Goal: Information Seeking & Learning: Learn about a topic

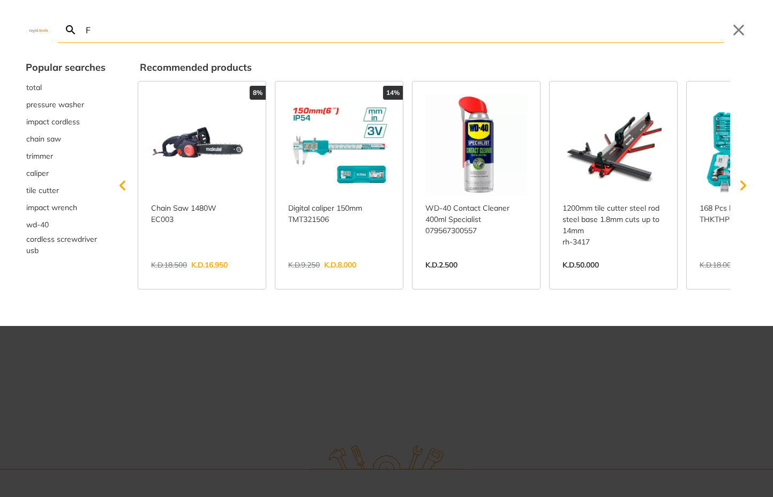
type input "FO"
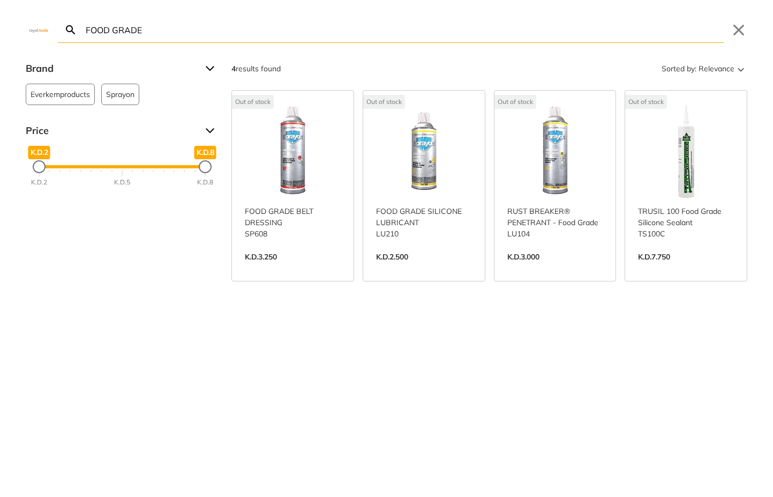
type input "FOOD GRADE"
click at [689, 268] on link "View more →" at bounding box center [686, 268] width 96 height 0
click at [568, 268] on link "View more →" at bounding box center [555, 268] width 96 height 0
